Goal: Entertainment & Leisure: Browse casually

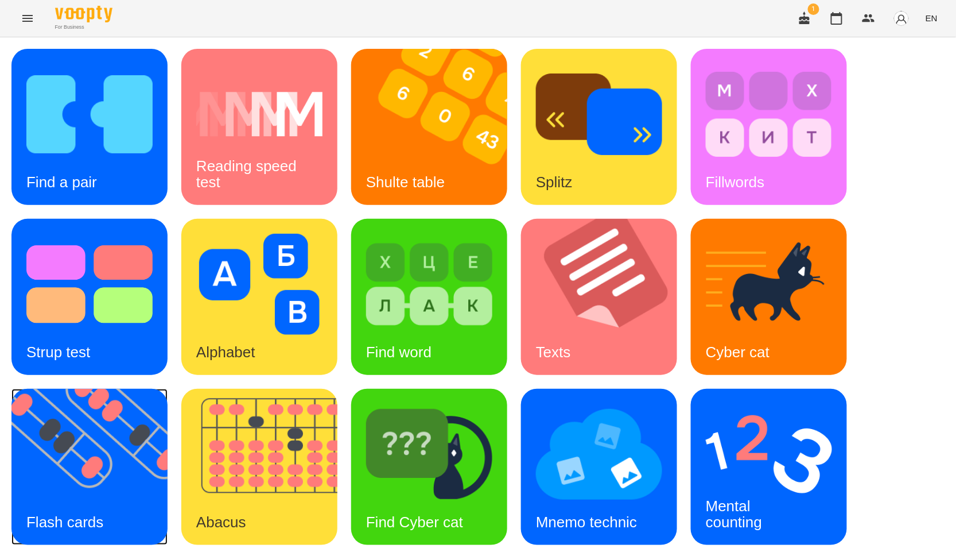
click at [104, 444] on img at bounding box center [96, 467] width 170 height 156
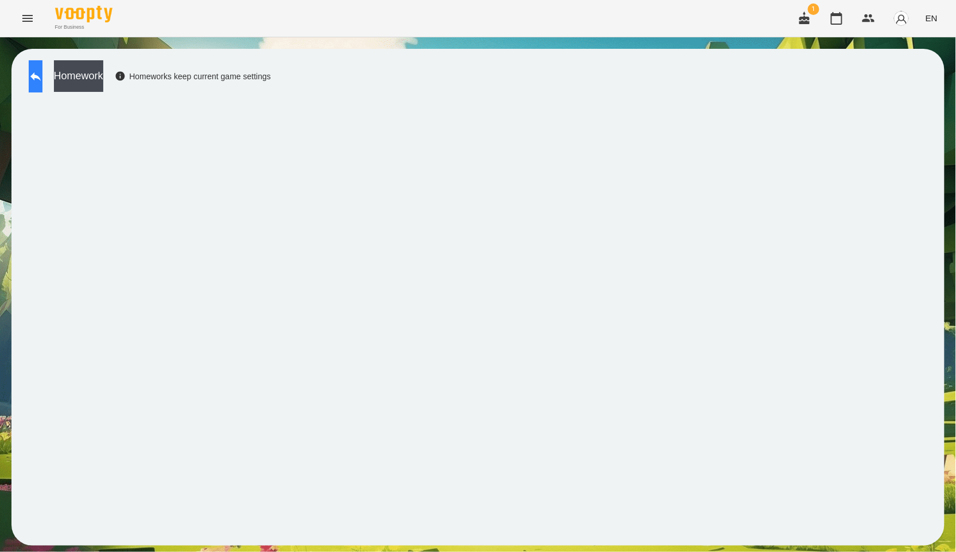
click at [41, 77] on icon at bounding box center [35, 76] width 10 height 9
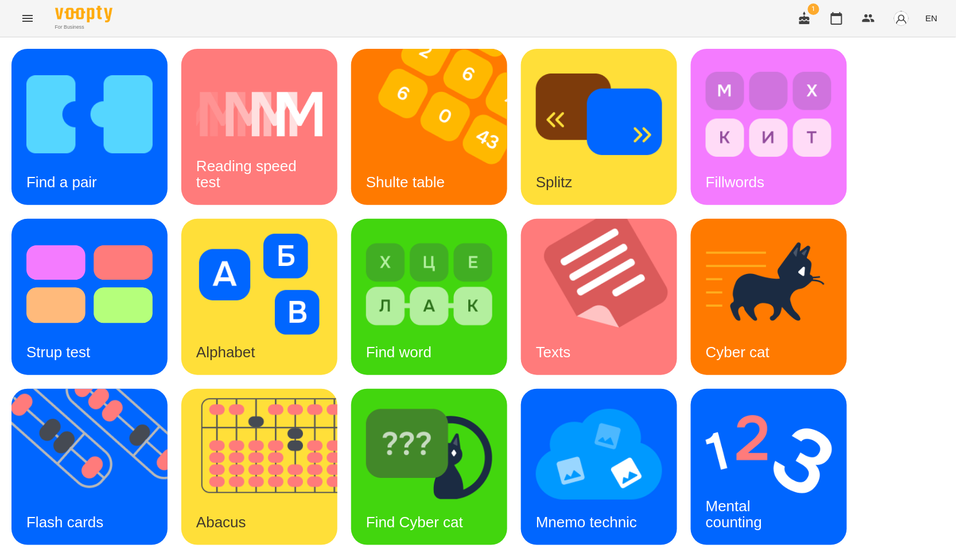
scroll to position [174, 0]
click at [86, 499] on div "Flash cards" at bounding box center [64, 521] width 107 height 45
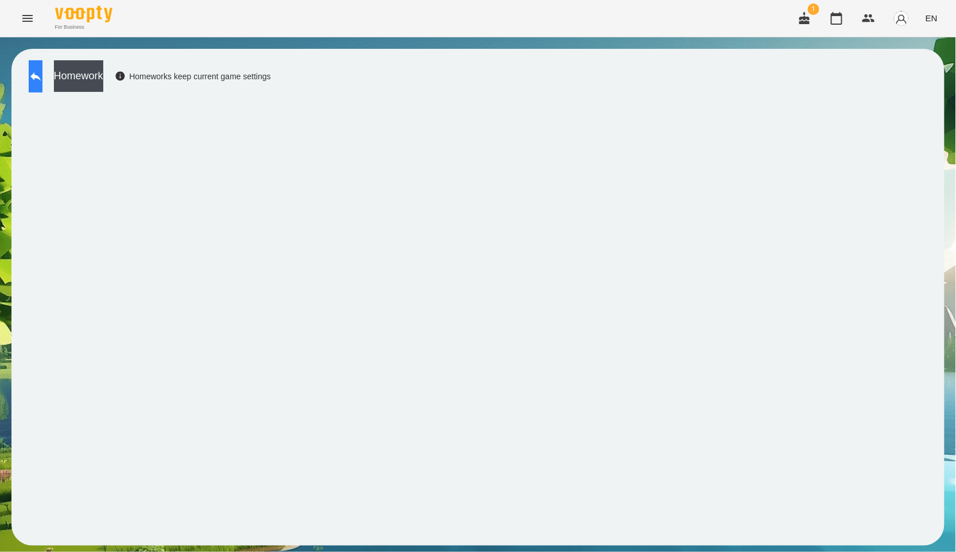
click at [41, 76] on icon at bounding box center [35, 76] width 10 height 9
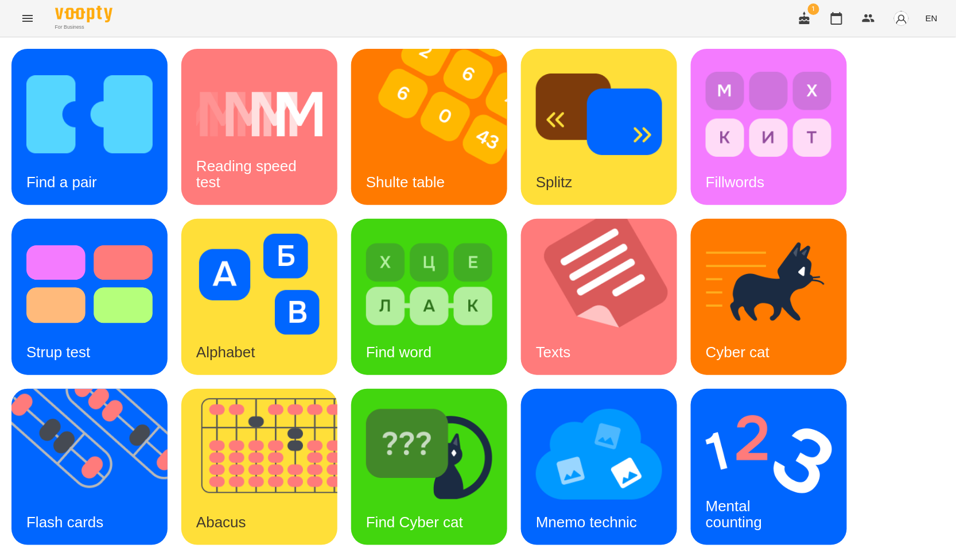
scroll to position [174, 0]
click at [248, 389] on img at bounding box center [266, 467] width 170 height 156
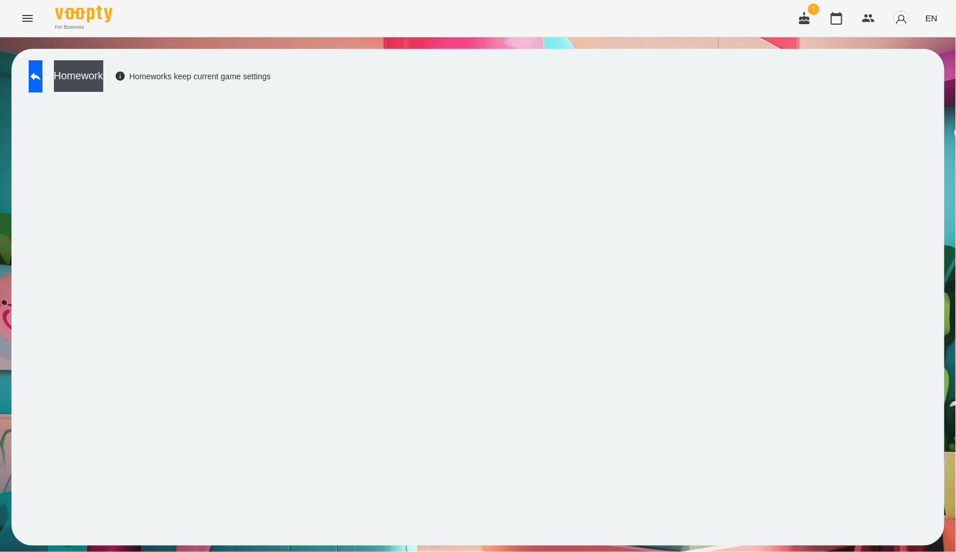
click at [66, 56] on div "Homework Homeworks keep current game settings" at bounding box center [477, 297] width 933 height 496
click at [42, 75] on icon at bounding box center [36, 76] width 14 height 14
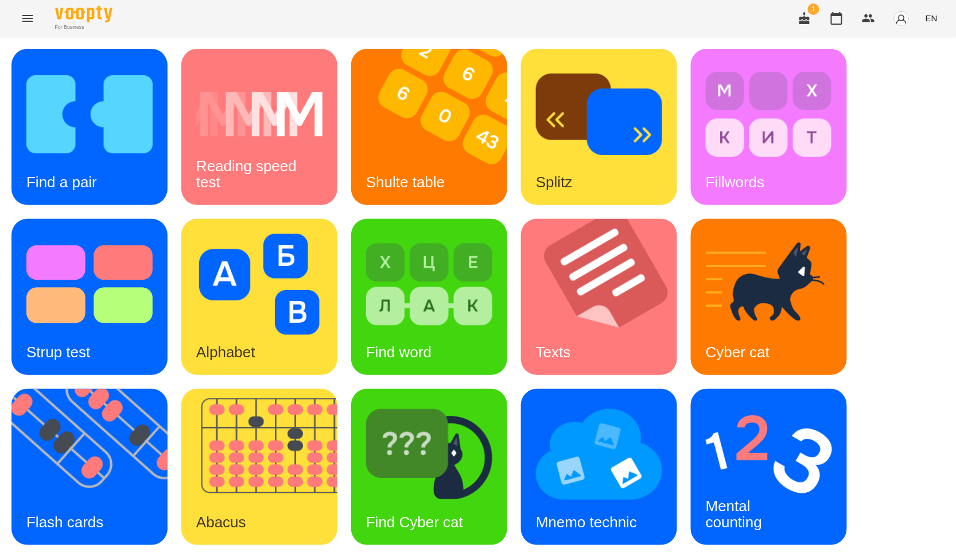
scroll to position [174, 0]
click at [96, 389] on img at bounding box center [96, 467] width 170 height 156
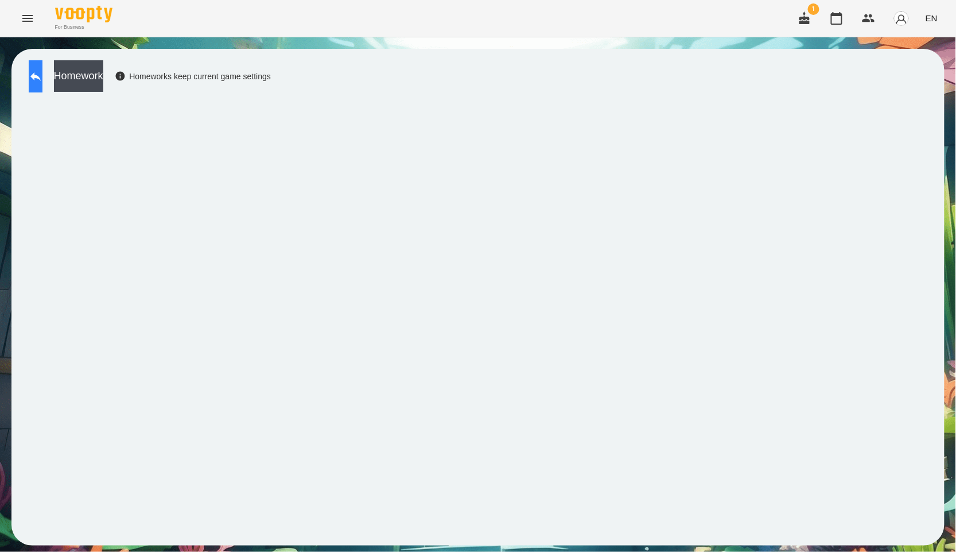
click at [42, 85] on button at bounding box center [36, 76] width 14 height 32
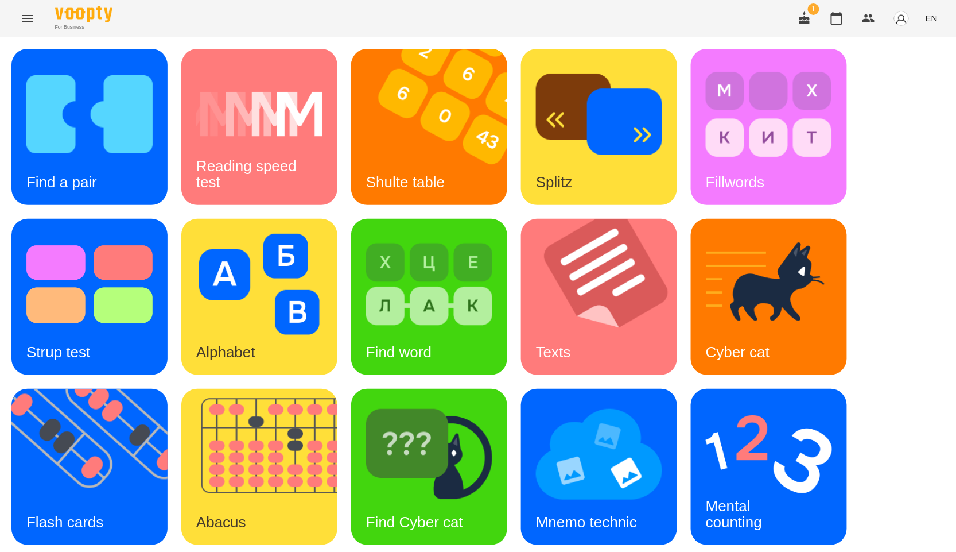
scroll to position [174, 0]
click at [760, 483] on div "Mental counting" at bounding box center [734, 513] width 86 height 61
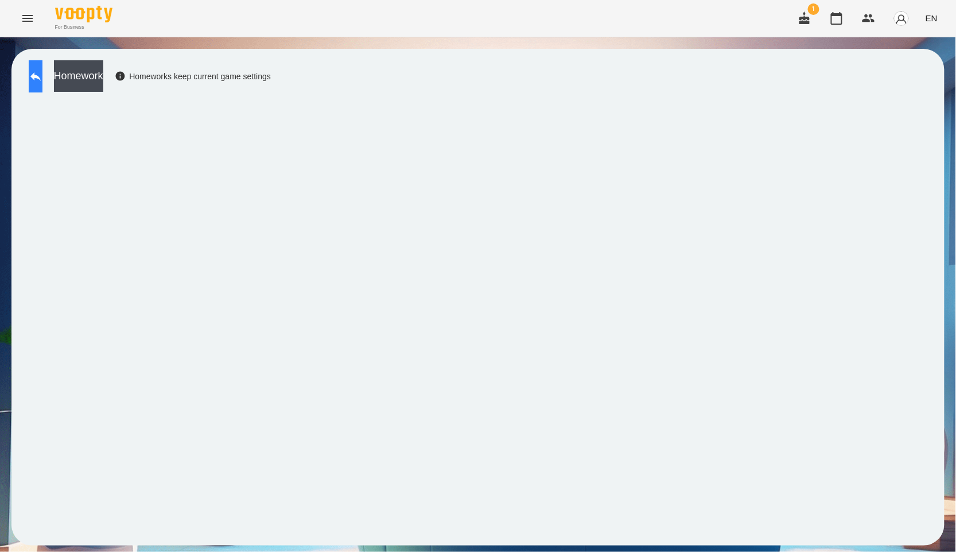
click at [42, 83] on button at bounding box center [36, 76] width 14 height 32
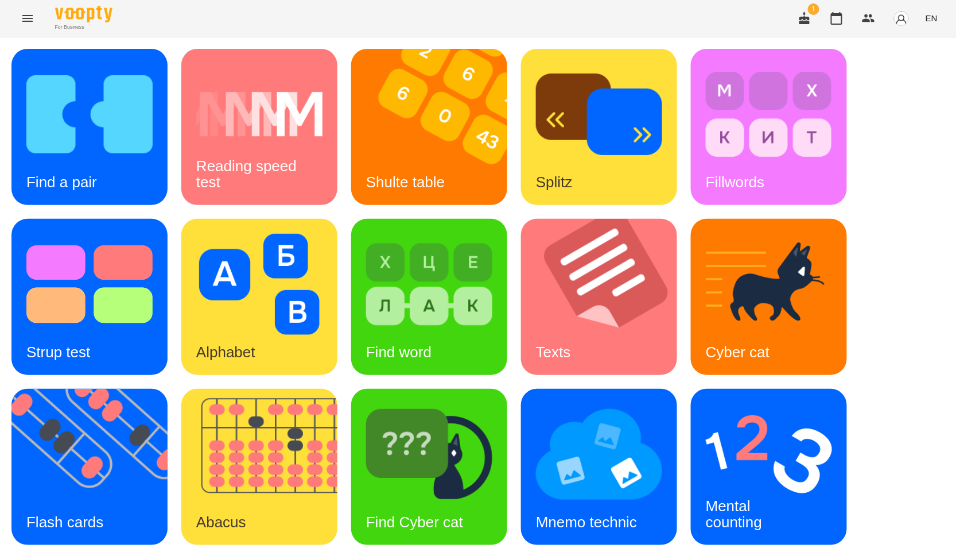
scroll to position [174, 0]
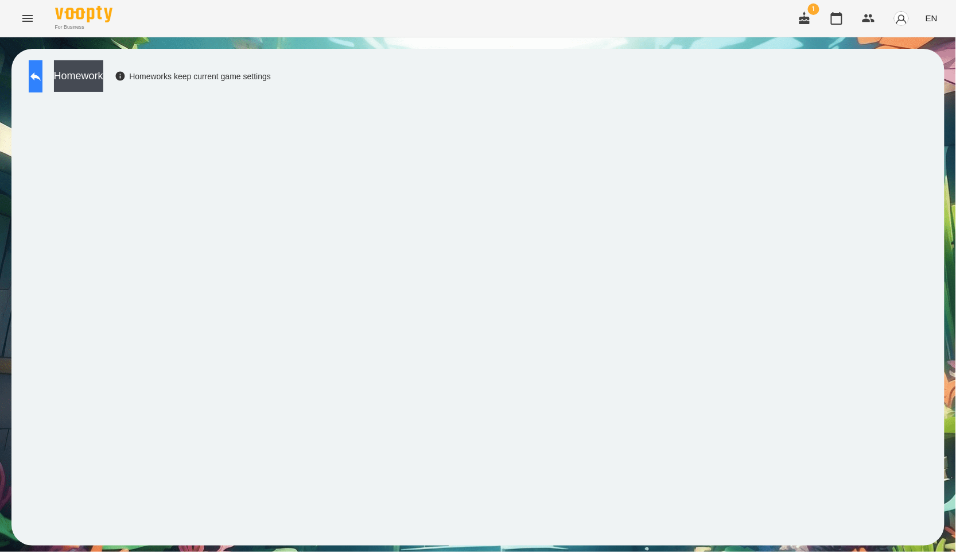
click at [40, 76] on icon at bounding box center [36, 76] width 14 height 14
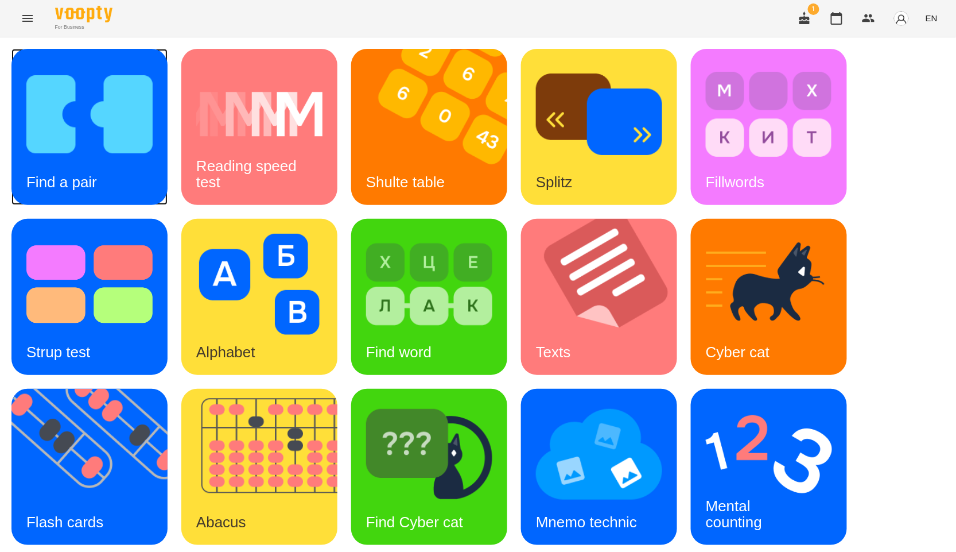
click at [106, 156] on img at bounding box center [89, 114] width 126 height 101
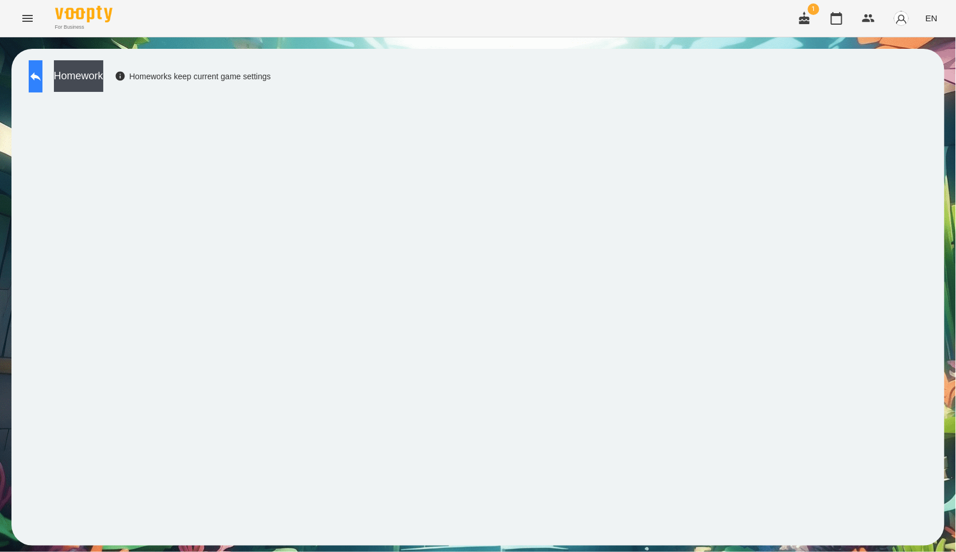
click at [42, 80] on button at bounding box center [36, 76] width 14 height 32
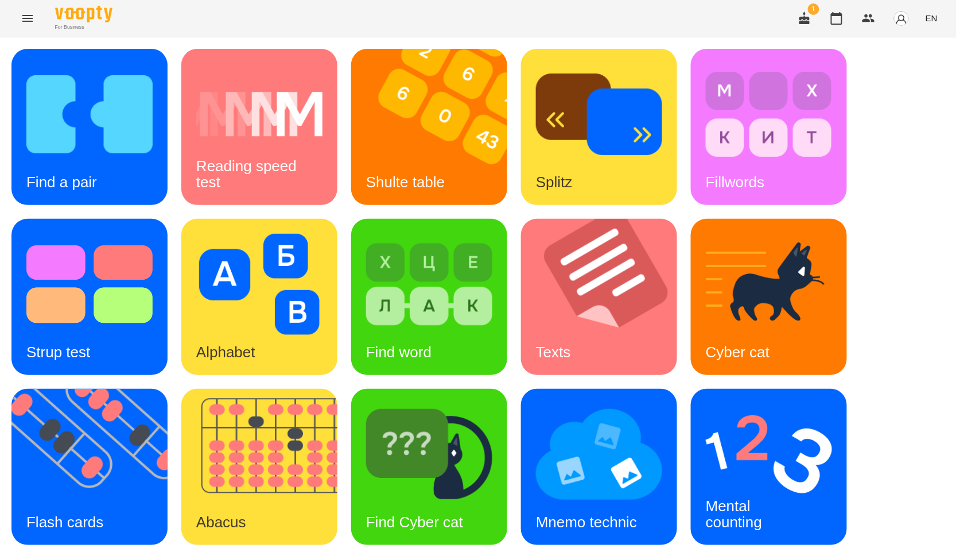
scroll to position [174, 0]
click at [449, 403] on img at bounding box center [429, 453] width 126 height 101
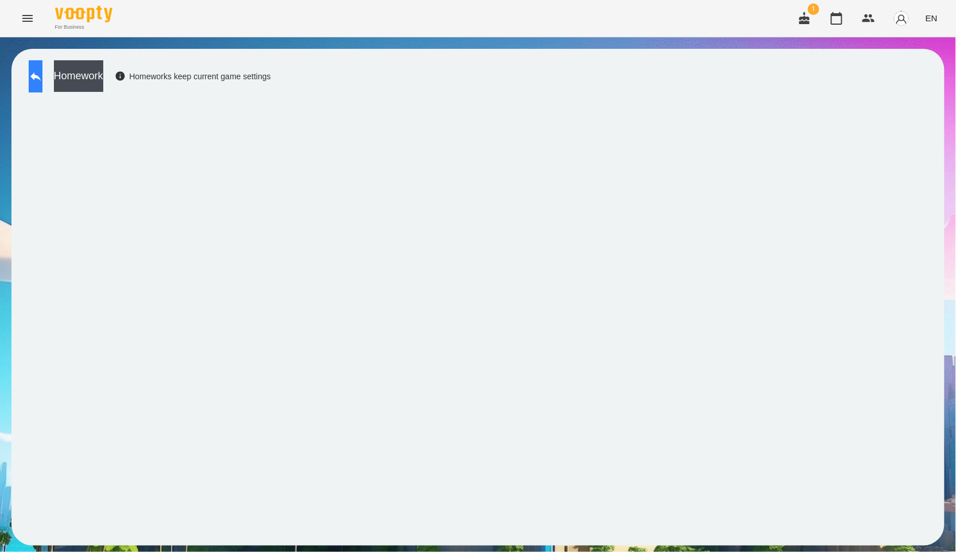
click at [42, 81] on button at bounding box center [36, 76] width 14 height 32
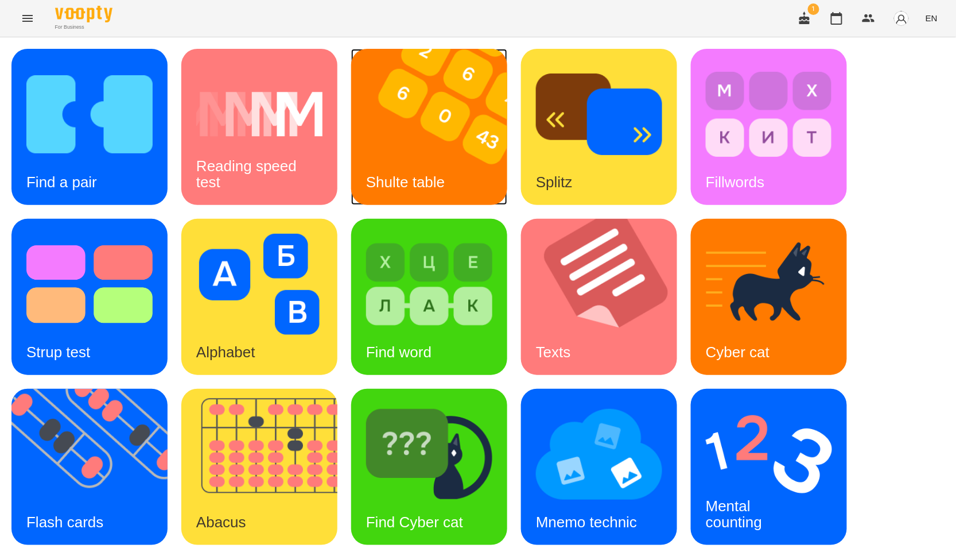
click at [409, 130] on img at bounding box center [436, 127] width 170 height 156
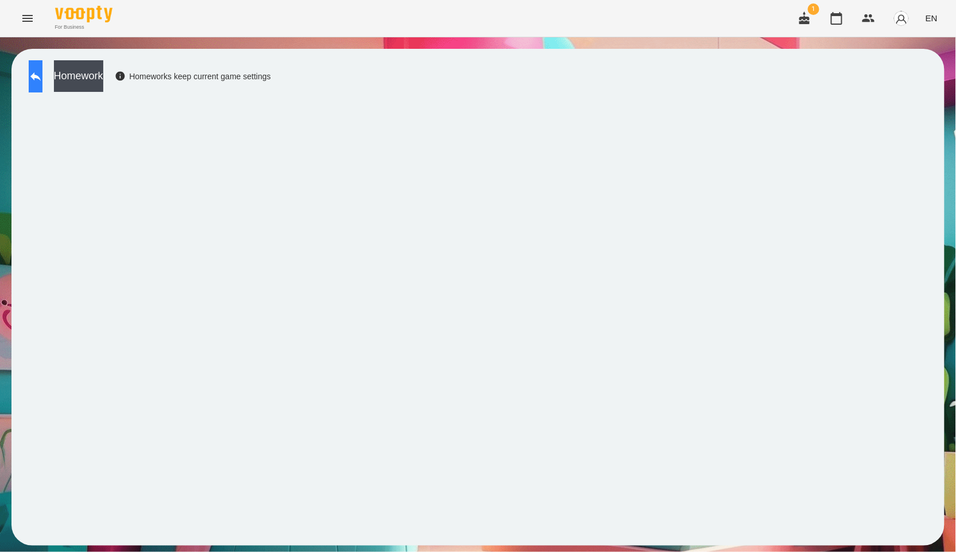
click at [40, 88] on button at bounding box center [36, 76] width 14 height 32
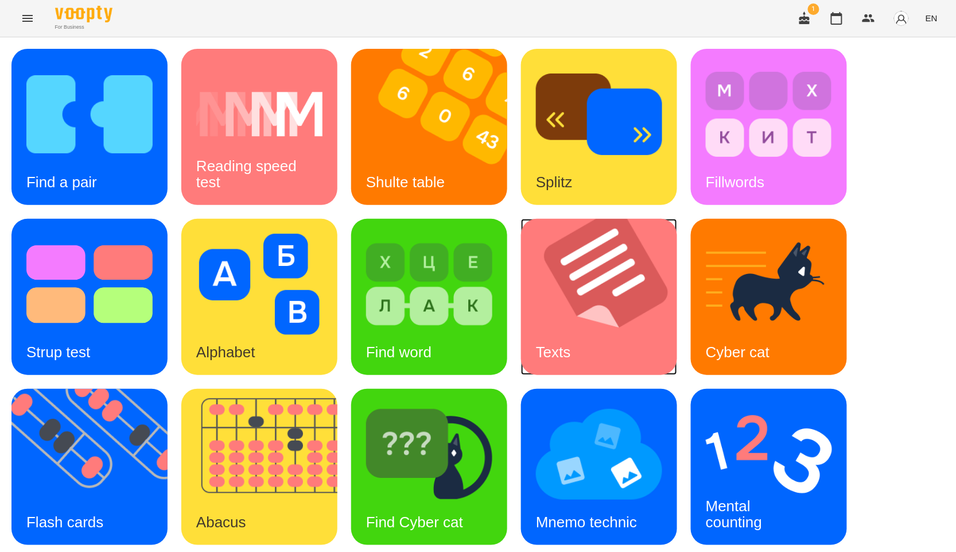
click at [599, 248] on img at bounding box center [606, 297] width 170 height 156
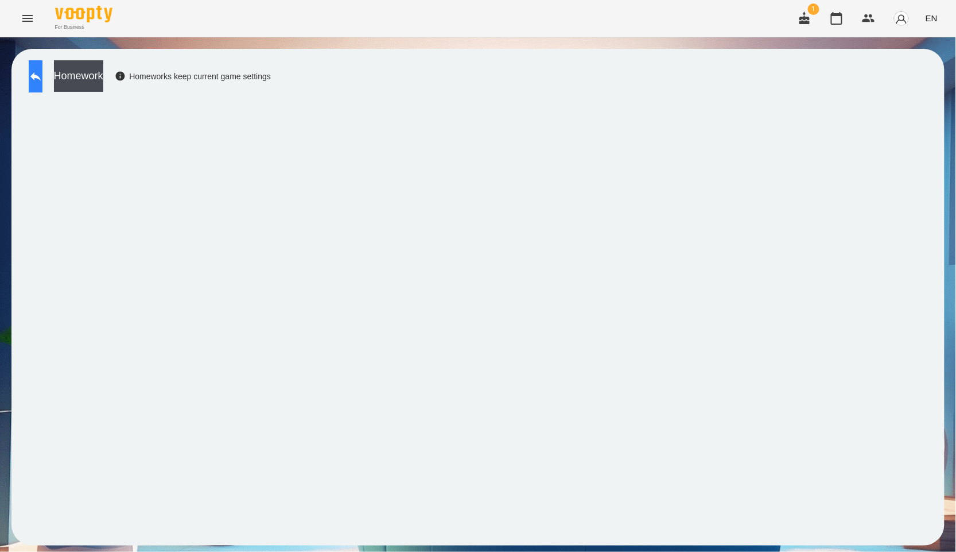
click at [42, 69] on icon at bounding box center [36, 76] width 14 height 14
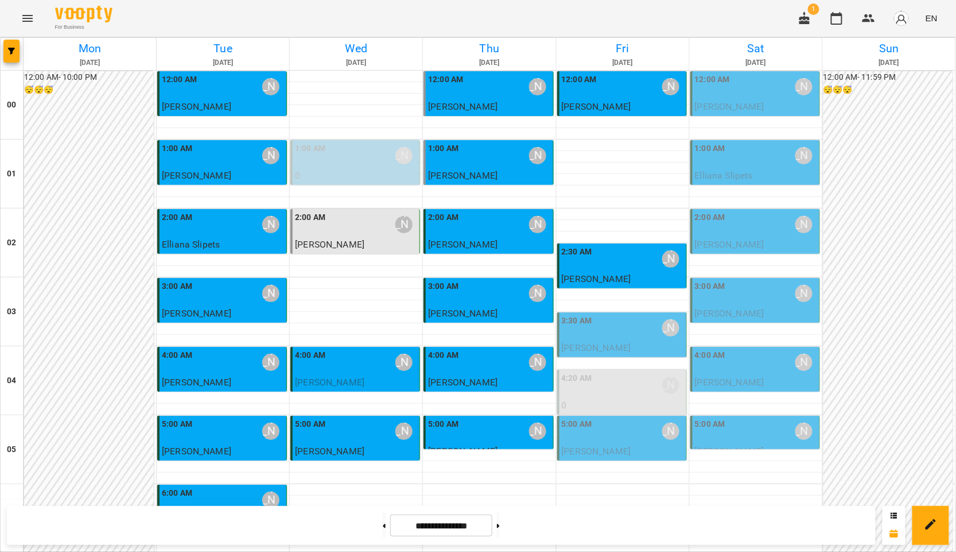
scroll to position [1223, 0]
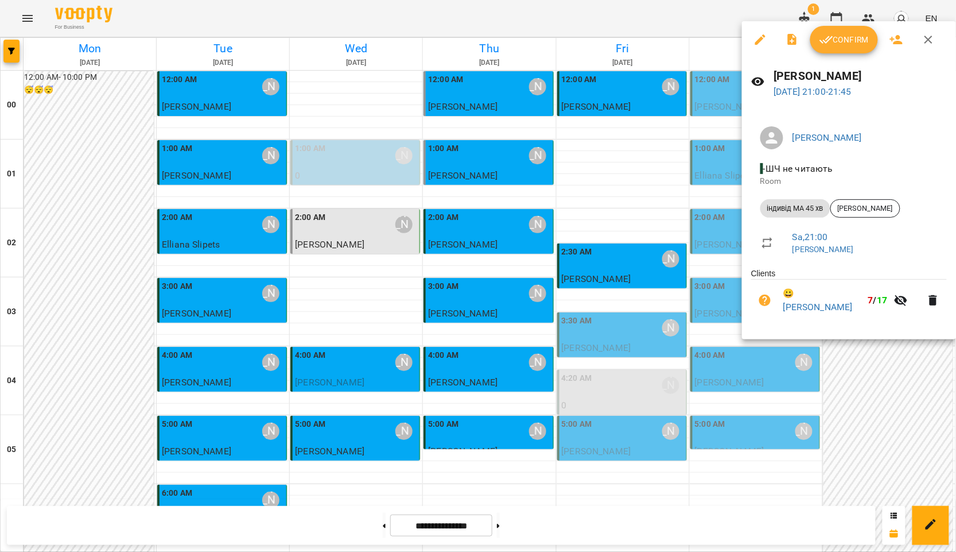
click at [537, 295] on div at bounding box center [478, 276] width 956 height 552
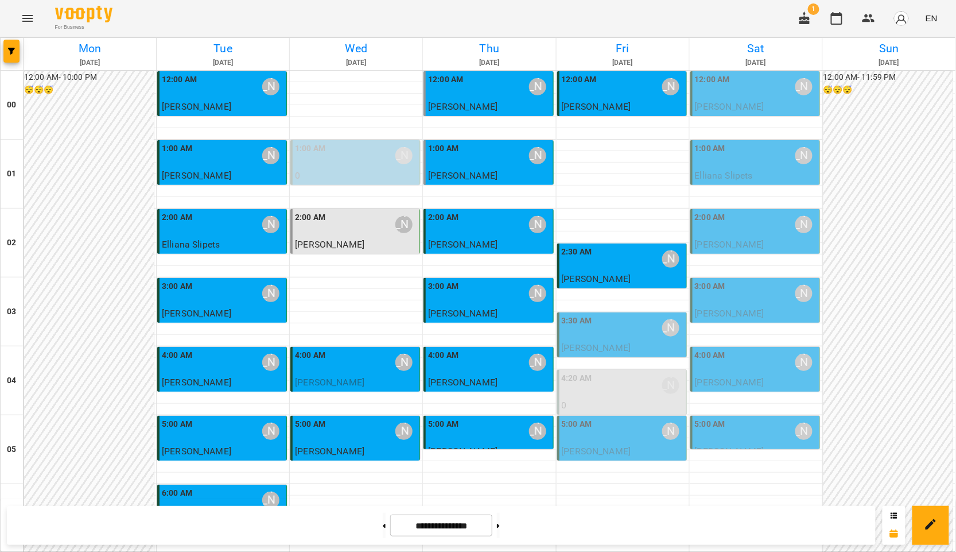
scroll to position [0, 0]
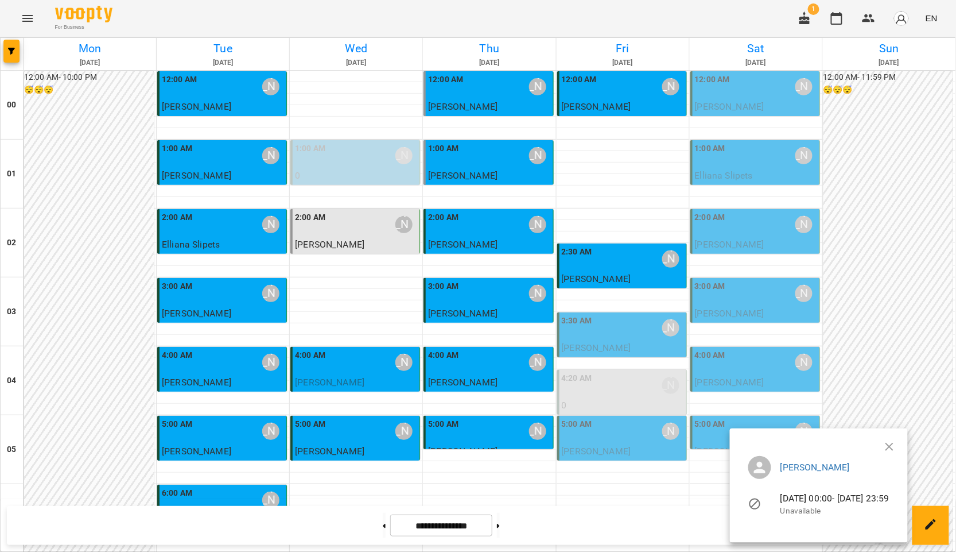
click at [896, 445] on icon "button" at bounding box center [890, 447] width 14 height 14
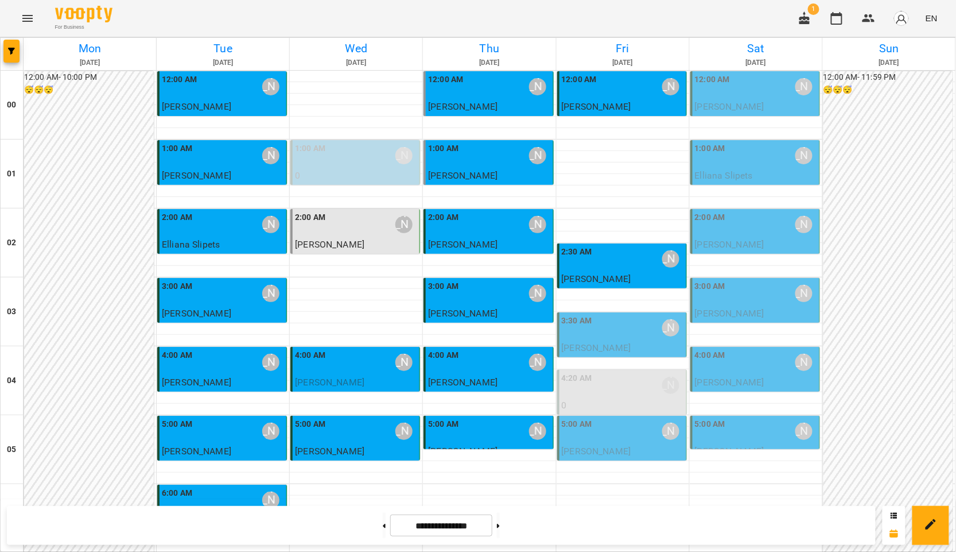
scroll to position [1223, 0]
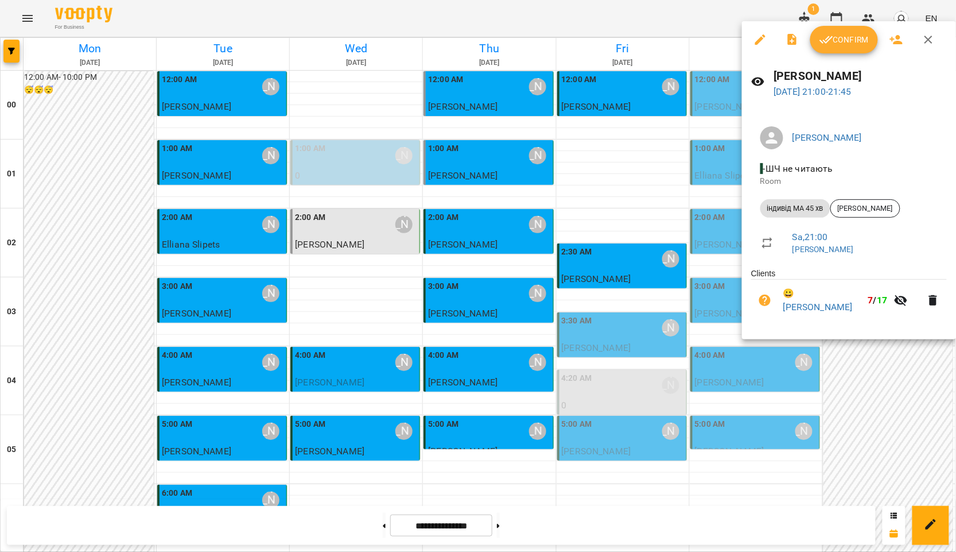
drag, startPoint x: 650, startPoint y: 290, endPoint x: 291, endPoint y: 7, distance: 456.8
click at [650, 290] on div at bounding box center [478, 276] width 956 height 552
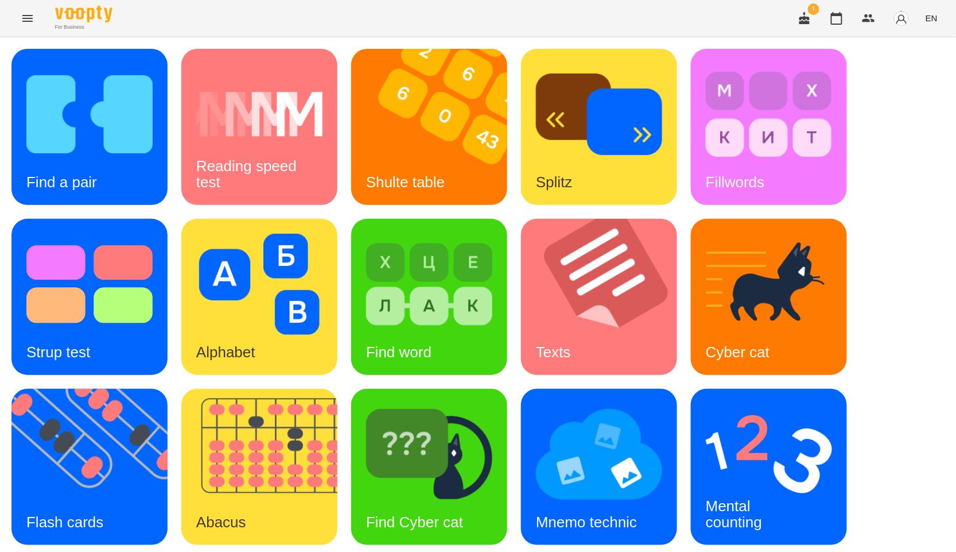
scroll to position [174, 0]
click at [75, 389] on img at bounding box center [96, 467] width 170 height 156
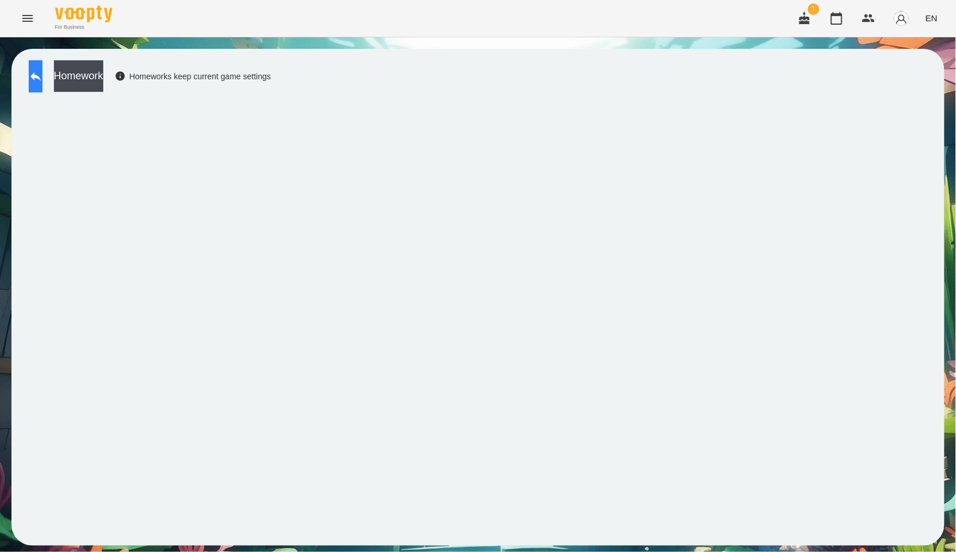
click at [42, 68] on button at bounding box center [36, 76] width 14 height 32
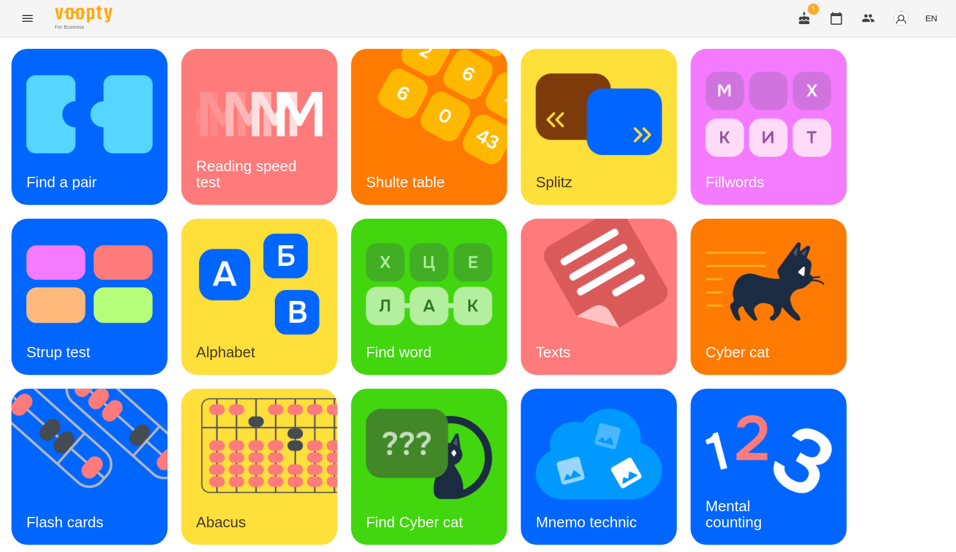
scroll to position [46, 0]
click at [263, 389] on img at bounding box center [266, 467] width 170 height 156
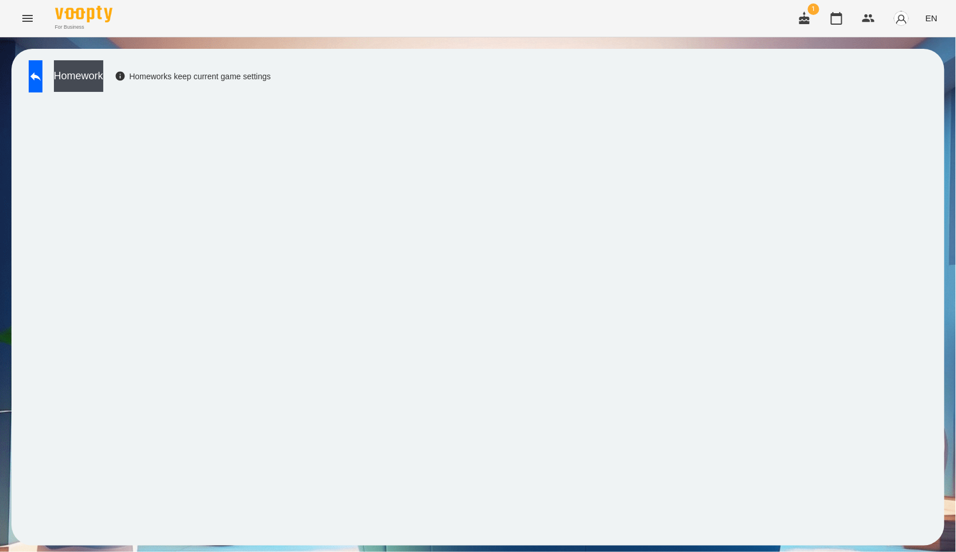
click at [24, 79] on div "Homework Homeworks keep current game settings" at bounding box center [147, 79] width 248 height 38
click at [33, 79] on button at bounding box center [36, 76] width 14 height 32
